Goal: Task Accomplishment & Management: Use online tool/utility

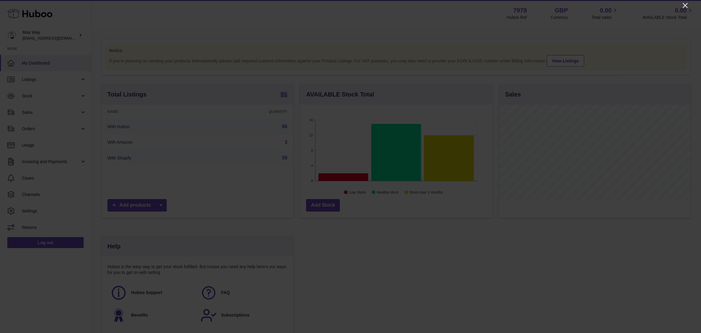
click at [467, 5] on icon "Close" at bounding box center [684, 5] width 7 height 7
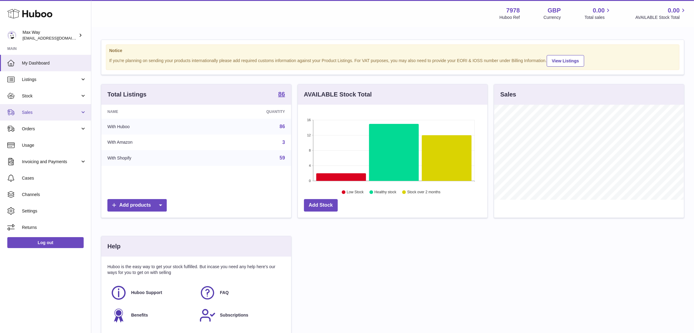
click at [37, 115] on link "Sales" at bounding box center [45, 112] width 91 height 16
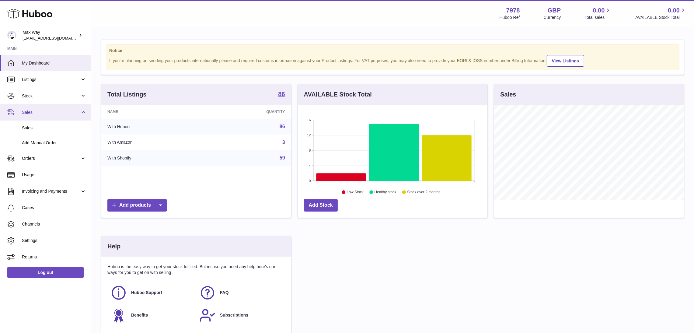
click at [37, 114] on span "Sales" at bounding box center [51, 112] width 58 height 6
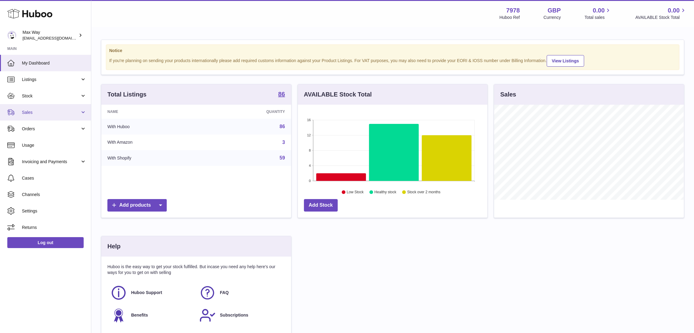
click at [37, 114] on span "Sales" at bounding box center [51, 112] width 58 height 6
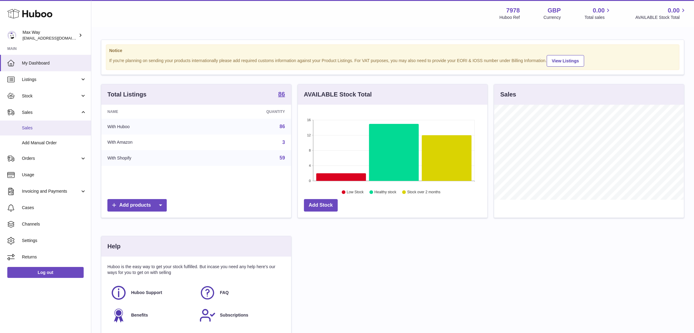
click at [33, 125] on span "Sales" at bounding box center [54, 128] width 64 height 6
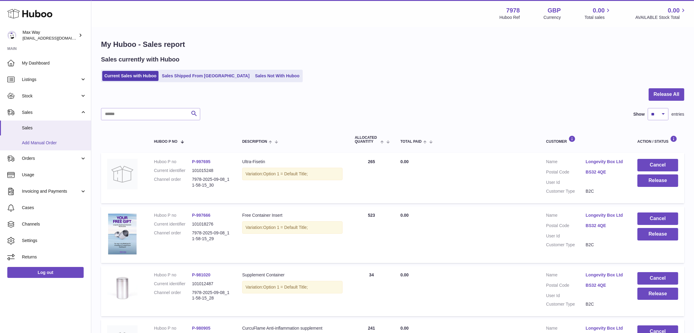
click at [31, 145] on span "Add Manual Order" at bounding box center [54, 143] width 64 height 6
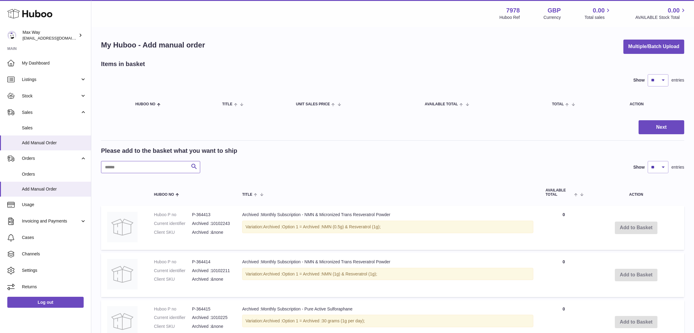
click at [171, 171] on input "text" at bounding box center [150, 167] width 99 height 12
type input "***"
